Goal: Task Accomplishment & Management: Complete application form

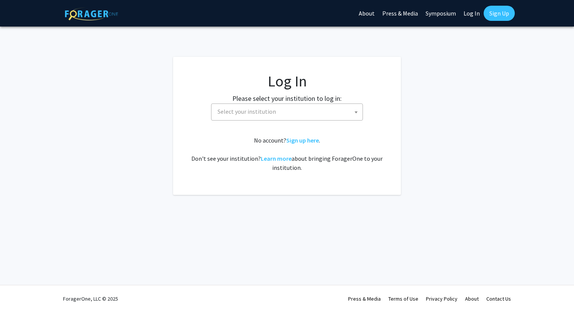
select select
click at [285, 110] on span "Select your institution" at bounding box center [288, 112] width 148 height 16
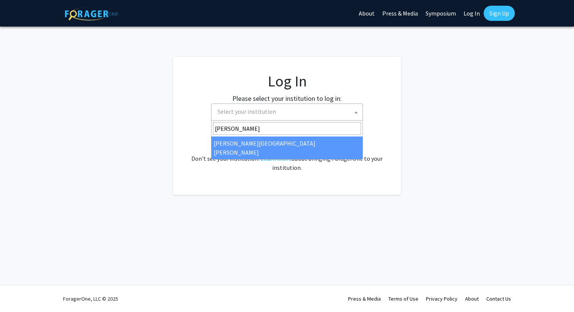
type input "[PERSON_NAME]"
select select "1"
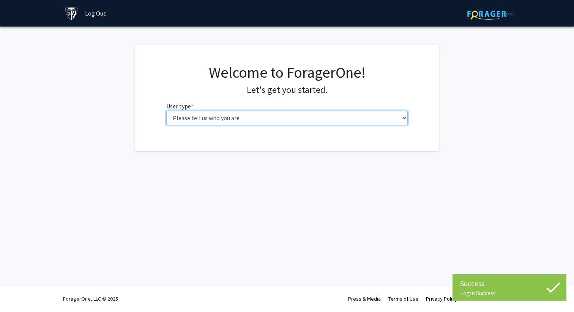
click at [332, 117] on select "Please tell us who you are Undergraduate Student Master's Student Doctoral Cand…" at bounding box center [287, 118] width 242 height 14
select select "3: doc"
click at [166, 111] on select "Please tell us who you are Undergraduate Student Master's Student Doctoral Cand…" at bounding box center [287, 118] width 242 height 14
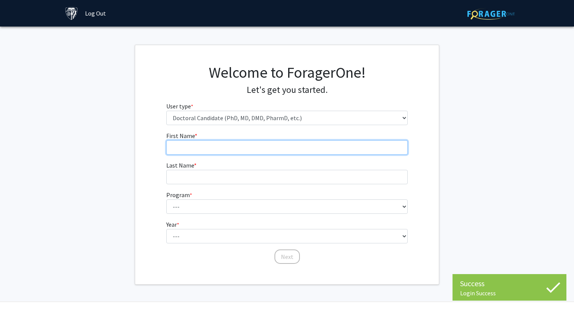
click at [323, 144] on input "First Name * required" at bounding box center [287, 147] width 242 height 14
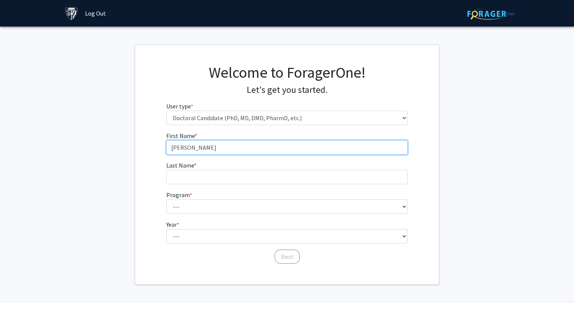
type input "[PERSON_NAME]"
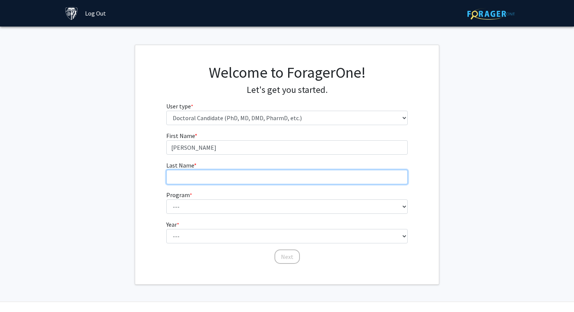
click at [306, 175] on input "Last Name * required" at bounding box center [287, 177] width 242 height 14
type input "[PERSON_NAME]"
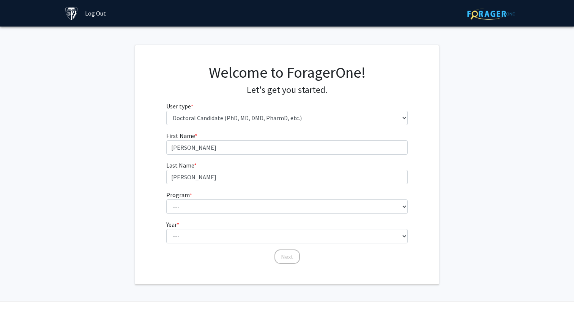
click at [291, 215] on form "First Name * required [PERSON_NAME] Last Name * required [PERSON_NAME] Program …" at bounding box center [287, 194] width 242 height 126
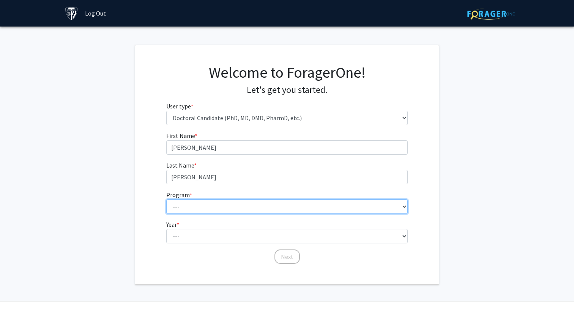
click at [288, 210] on select "--- Adult-Gerontological Acute Care Nurse Practitioner Adult-Gerontological Cri…" at bounding box center [287, 207] width 242 height 14
select select "22: 25"
click at [166, 200] on select "--- Adult-Gerontological Acute Care Nurse Practitioner Adult-Gerontological Cri…" at bounding box center [287, 207] width 242 height 14
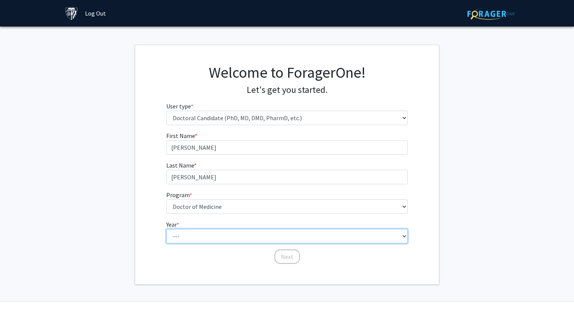
click at [262, 238] on select "--- First Year Second Year Third Year Fourth Year Fifth Year Sixth Year Seventh…" at bounding box center [287, 236] width 242 height 14
select select "1: first_year"
click at [166, 229] on select "--- First Year Second Year Third Year Fourth Year Fifth Year Sixth Year Seventh…" at bounding box center [287, 236] width 242 height 14
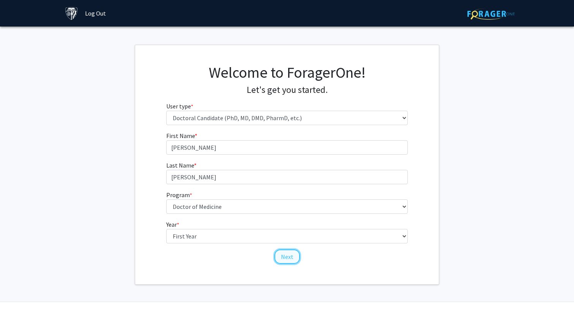
click at [285, 261] on button "Next" at bounding box center [286, 257] width 25 height 14
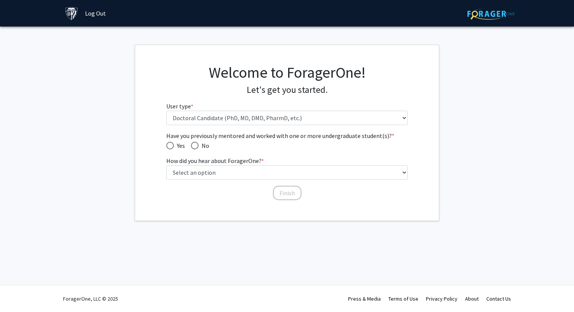
click at [194, 147] on span "Have you previously mentored and worked with one or more undergraduate student(…" at bounding box center [195, 146] width 8 height 8
click at [194, 147] on input "No" at bounding box center [195, 146] width 8 height 8
radio input "true"
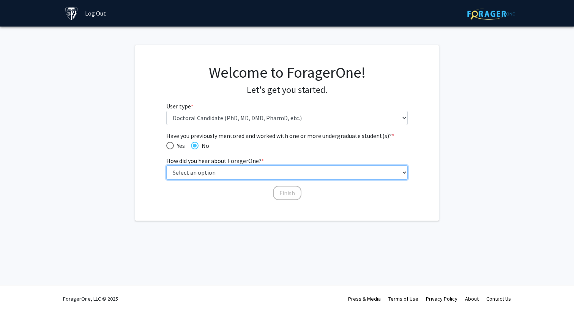
click at [203, 176] on select "Select an option Peer/student recommendation Faculty/staff recommendation Unive…" at bounding box center [287, 172] width 242 height 14
click at [166, 165] on select "Select an option Peer/student recommendation Faculty/staff recommendation Unive…" at bounding box center [287, 172] width 242 height 14
click at [198, 174] on select "Select an option Peer/student recommendation Faculty/staff recommendation Unive…" at bounding box center [287, 172] width 242 height 14
select select "2: faculty_recommendation"
click at [166, 165] on select "Select an option Peer/student recommendation Faculty/staff recommendation Unive…" at bounding box center [287, 172] width 242 height 14
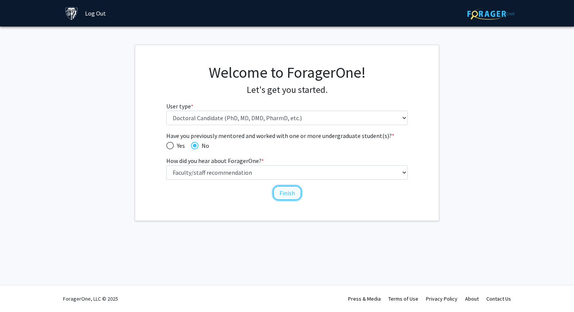
click at [288, 194] on button "Finish" at bounding box center [287, 193] width 28 height 14
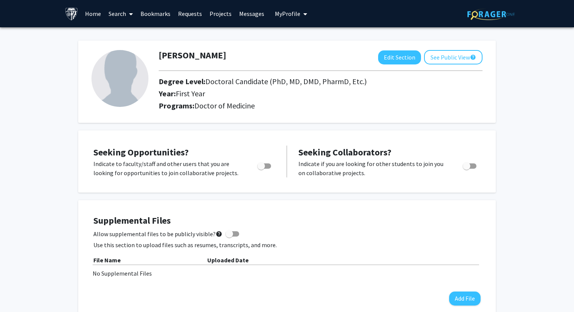
click at [130, 11] on icon at bounding box center [131, 14] width 4 height 6
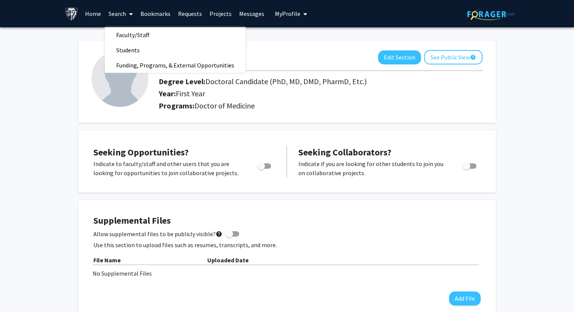
click at [138, 24] on link "Bookmarks" at bounding box center [156, 13] width 38 height 27
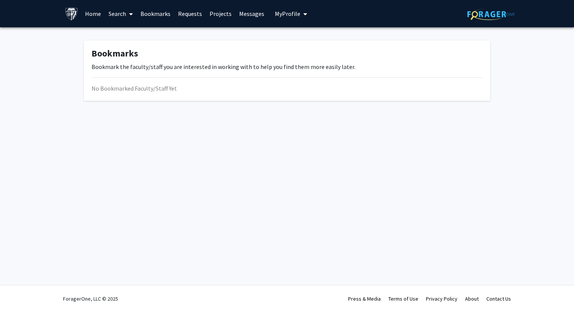
click at [123, 14] on link "Search" at bounding box center [121, 13] width 32 height 27
click at [137, 39] on span "Faculty/Staff" at bounding box center [133, 34] width 56 height 15
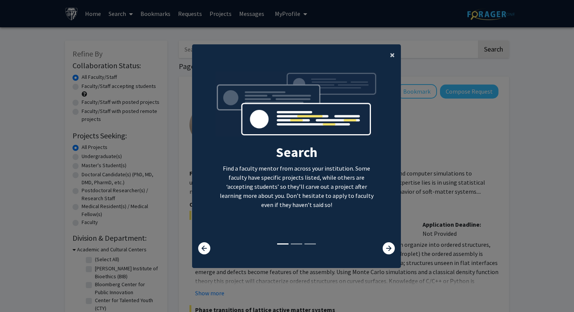
click at [392, 55] on span "×" at bounding box center [392, 55] width 5 height 12
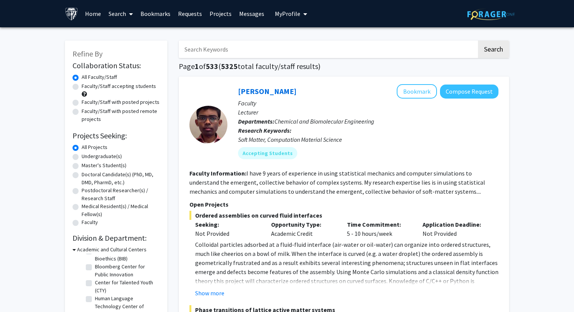
click at [255, 46] on input "Search Keywords" at bounding box center [328, 49] width 298 height 17
type input "Obstetrics"
click at [478, 41] on button "Search" at bounding box center [493, 49] width 31 height 17
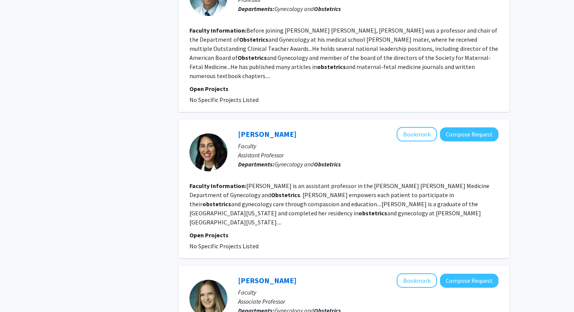
scroll to position [1330, 0]
